Goal: Task Accomplishment & Management: Use online tool/utility

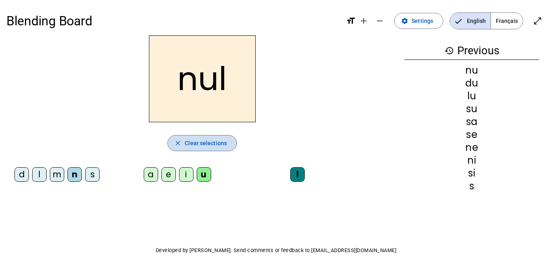
click at [209, 146] on span "Clear selections" at bounding box center [206, 143] width 42 height 10
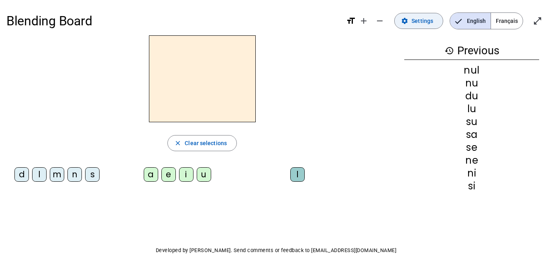
click at [428, 24] on span "Settings" at bounding box center [423, 21] width 22 height 10
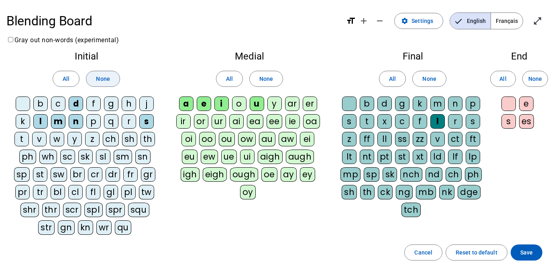
click at [102, 80] on span "None" at bounding box center [103, 79] width 14 height 10
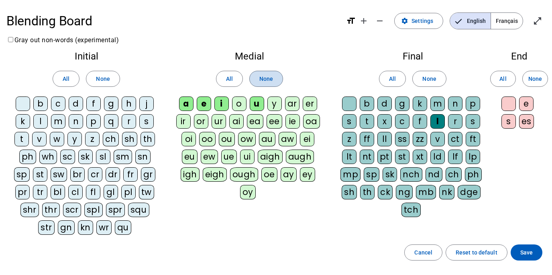
click at [268, 79] on span "None" at bounding box center [267, 79] width 14 height 10
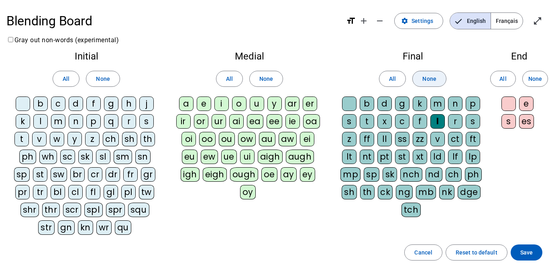
click at [425, 75] on span "None" at bounding box center [430, 79] width 14 height 10
click at [534, 76] on span "None" at bounding box center [536, 79] width 14 height 10
click at [41, 139] on div "v" at bounding box center [39, 139] width 14 height 14
click at [258, 108] on div "u" at bounding box center [257, 103] width 14 height 14
click at [42, 106] on div "b" at bounding box center [40, 103] width 14 height 14
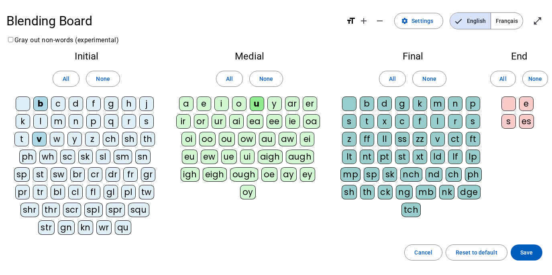
click at [42, 123] on div "l" at bounding box center [40, 121] width 14 height 14
click at [25, 141] on div "t" at bounding box center [21, 139] width 14 height 14
click at [149, 121] on div "s" at bounding box center [146, 121] width 14 height 14
click at [189, 106] on div "a" at bounding box center [186, 103] width 14 height 14
click at [62, 125] on div "m" at bounding box center [58, 121] width 14 height 14
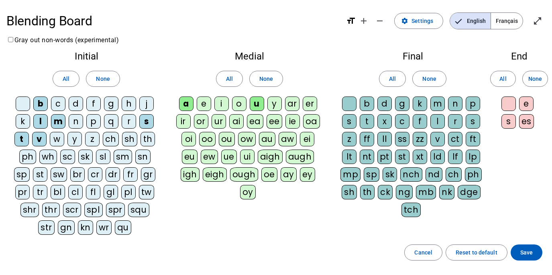
click at [441, 120] on div "l" at bounding box center [438, 121] width 14 height 14
click at [405, 123] on div "c" at bounding box center [402, 121] width 14 height 14
click at [526, 258] on span at bounding box center [527, 252] width 32 height 19
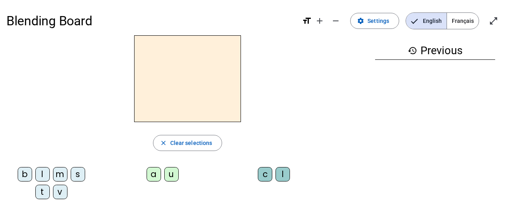
click at [61, 194] on div "v" at bounding box center [60, 192] width 14 height 14
click at [176, 176] on div "u" at bounding box center [171, 174] width 14 height 14
click at [20, 179] on div "b" at bounding box center [25, 174] width 14 height 14
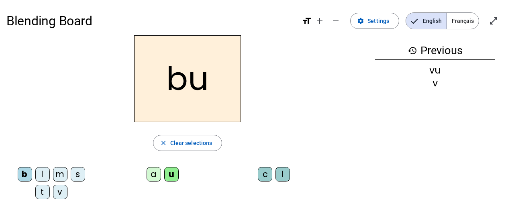
click at [42, 176] on div "l" at bounding box center [42, 174] width 14 height 14
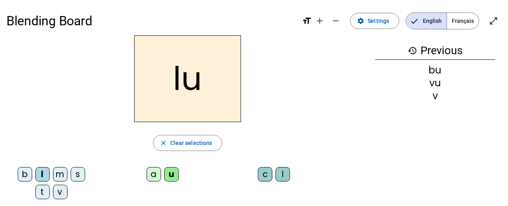
click at [45, 190] on div "t" at bounding box center [42, 192] width 14 height 14
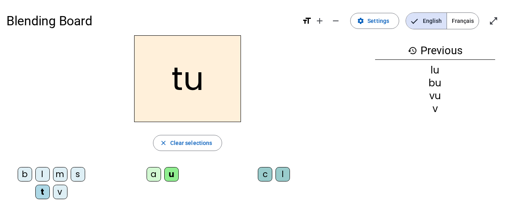
click at [76, 177] on div "s" at bounding box center [78, 174] width 14 height 14
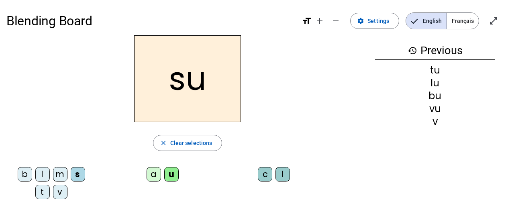
click at [154, 178] on div "a" at bounding box center [154, 174] width 14 height 14
click at [63, 176] on div "m" at bounding box center [60, 174] width 14 height 14
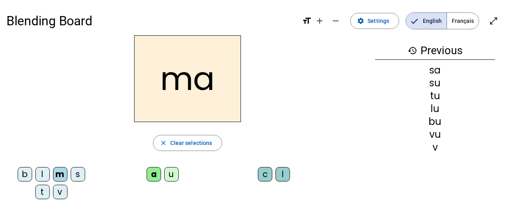
click at [63, 192] on div "v" at bounding box center [60, 192] width 14 height 14
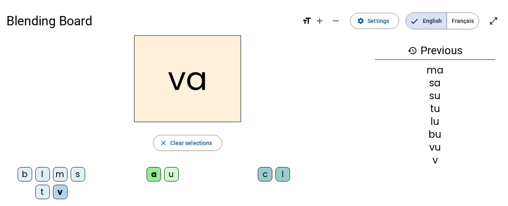
click at [283, 176] on div "l" at bounding box center [283, 174] width 14 height 14
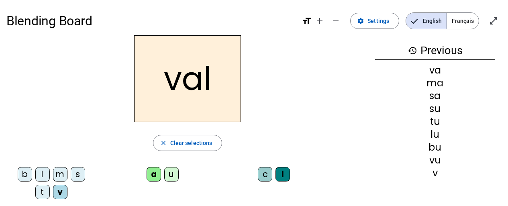
click at [27, 175] on div "b" at bounding box center [25, 174] width 14 height 14
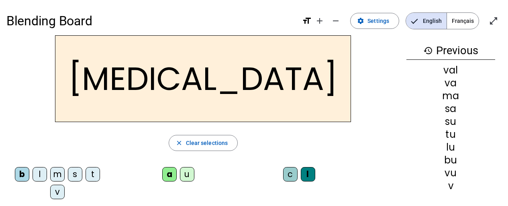
click at [283, 175] on div "c" at bounding box center [290, 174] width 14 height 14
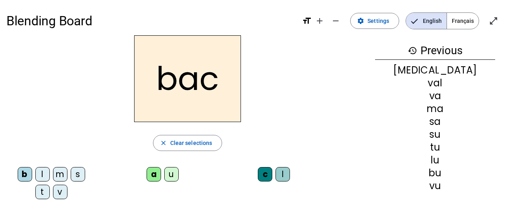
click at [77, 176] on div "s" at bounding box center [78, 174] width 14 height 14
